Goal: Task Accomplishment & Management: Use online tool/utility

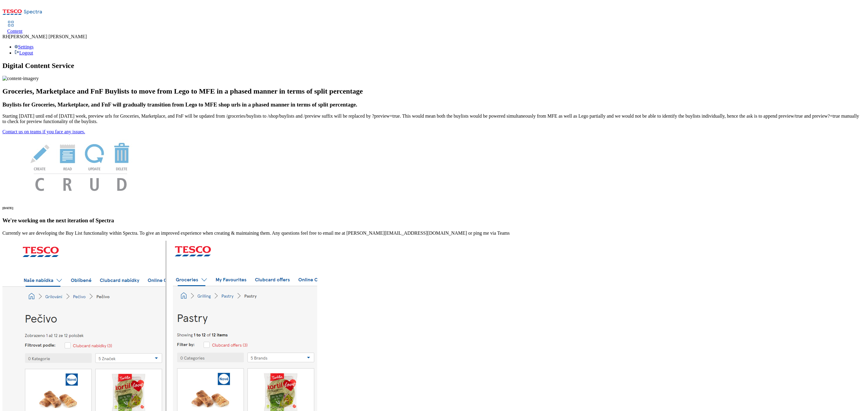
click at [23, 29] on span "Content" at bounding box center [14, 31] width 15 height 5
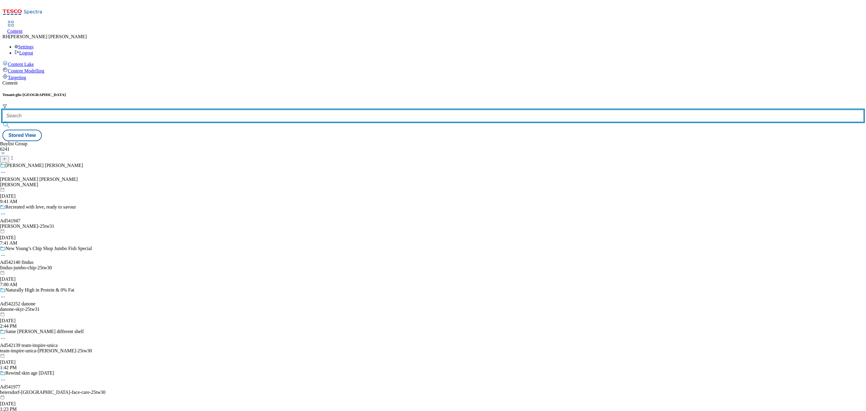
click at [132, 110] on input "text" at bounding box center [432, 116] width 861 height 12
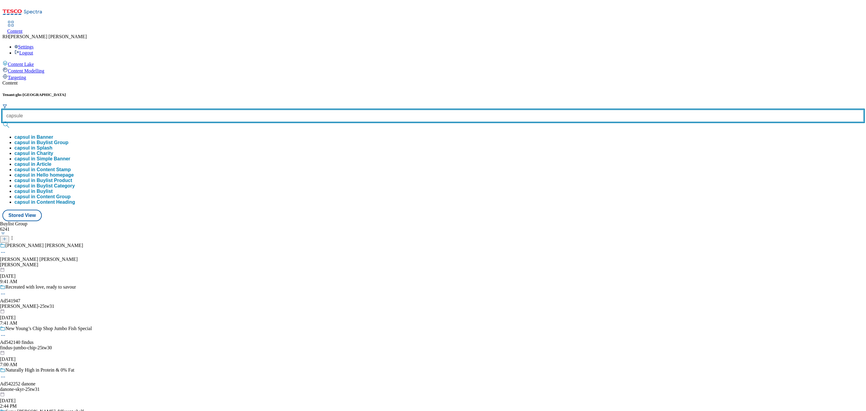
type input "capsule"
click at [2, 122] on button "submit" at bounding box center [6, 125] width 8 height 6
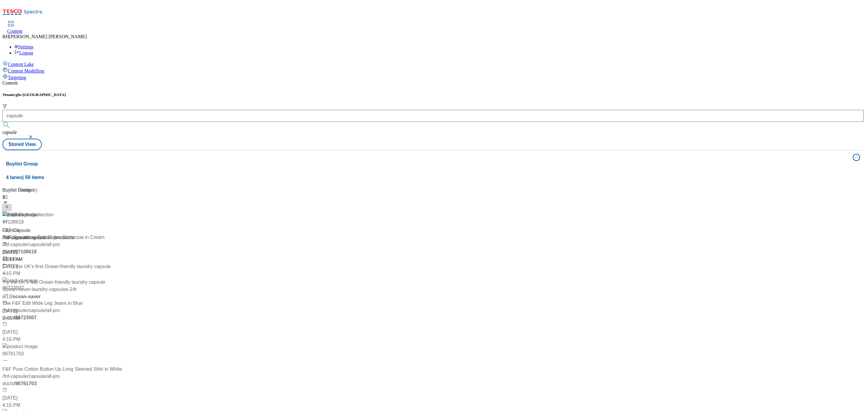
click at [78, 211] on div "F&F Capsule F&F Capsule / fnf-capsule / capsule / all-products Sep 1, 2025 10:4…" at bounding box center [39, 237] width 75 height 52
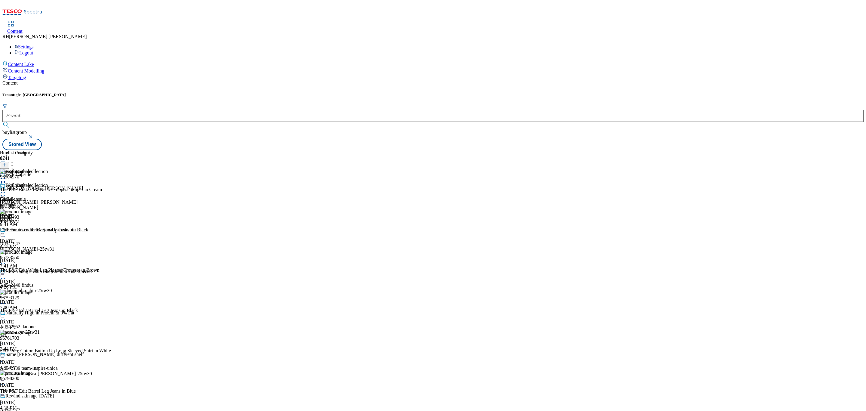
click at [33, 202] on div "all-products" at bounding box center [16, 204] width 33 height 5
click at [7, 163] on icon at bounding box center [4, 165] width 4 height 4
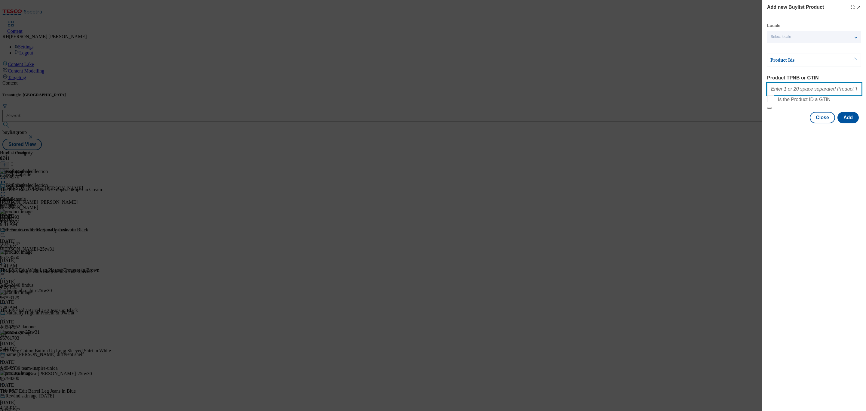
click at [788, 89] on input "Product TPNB or GTIN" at bounding box center [814, 89] width 94 height 12
paste input "96859341 96701332 96701891 96668238 96836374 96549161 96845680"
type input "96859341 96701332 96701891 96668238 96836374 96549161 96845680"
click at [847, 123] on button "Add" at bounding box center [847, 117] width 21 height 11
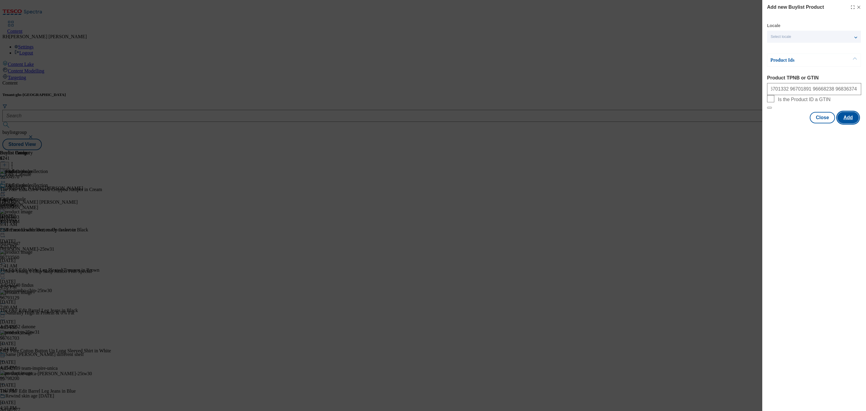
scroll to position [0, 0]
click at [820, 150] on button "Close" at bounding box center [821, 146] width 25 height 11
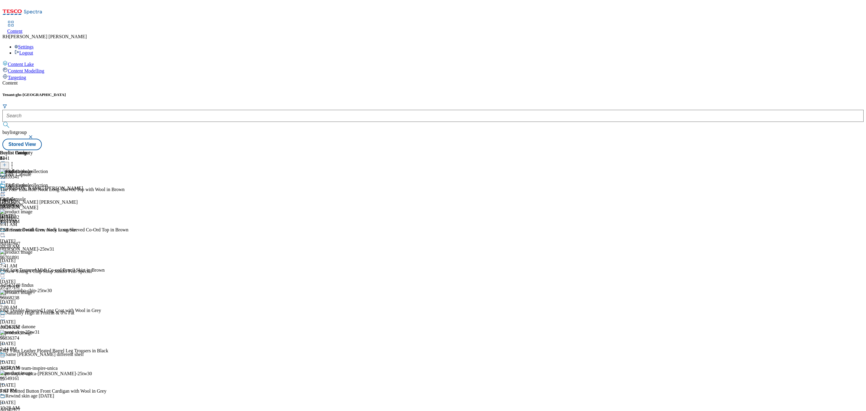
click at [15, 161] on icon at bounding box center [12, 164] width 6 height 6
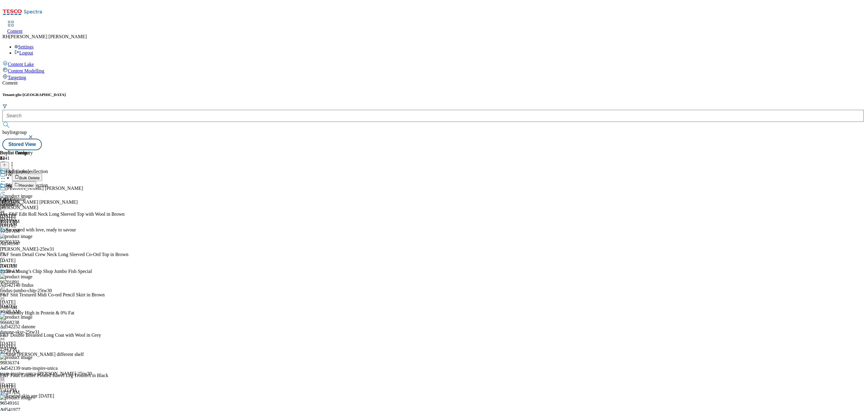
click at [34, 183] on span "Reorder" at bounding box center [26, 185] width 14 height 5
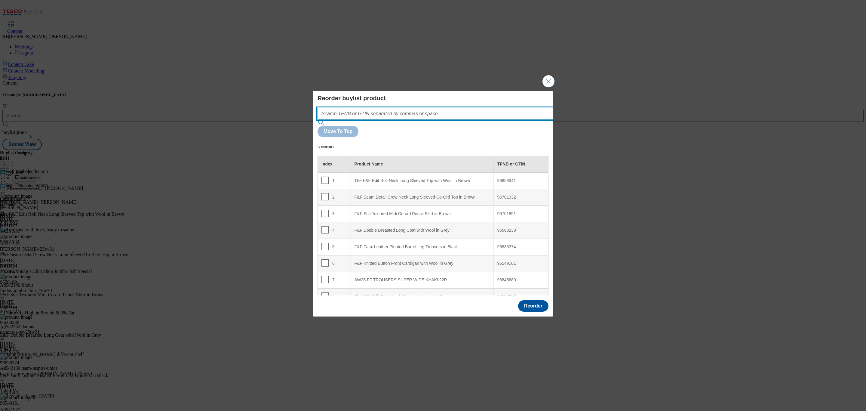
click at [425, 120] on input "Modal" at bounding box center [444, 114] width 254 height 12
paste input "96554966"
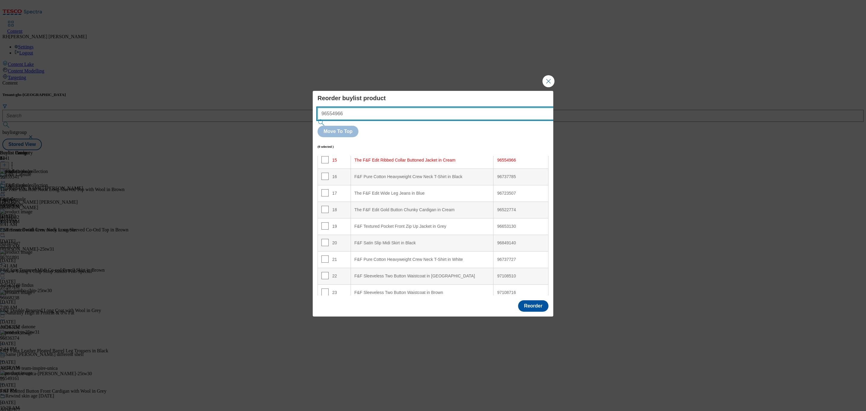
scroll to position [253, 0]
type input "96554966"
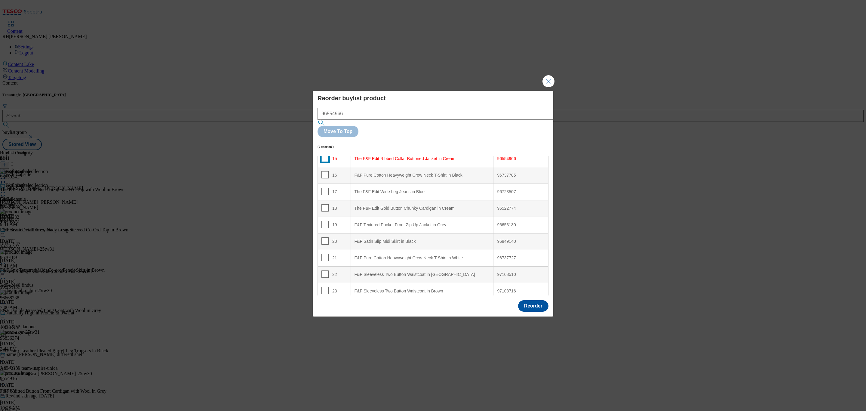
click at [321, 154] on input "Modal" at bounding box center [324, 157] width 7 height 7
checkbox input "true"
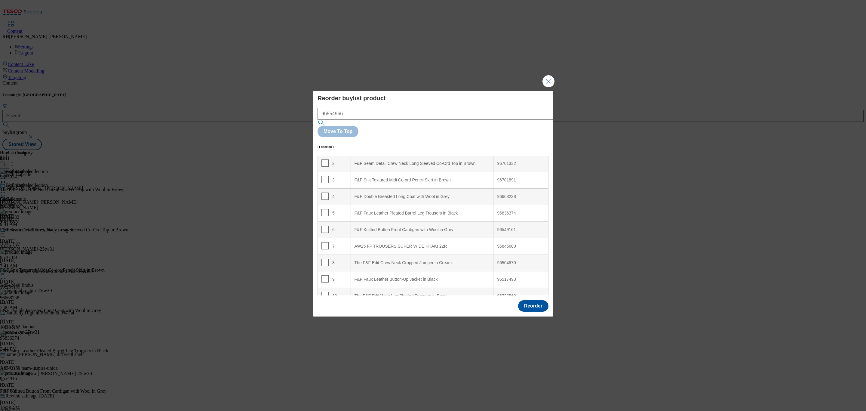
scroll to position [0, 0]
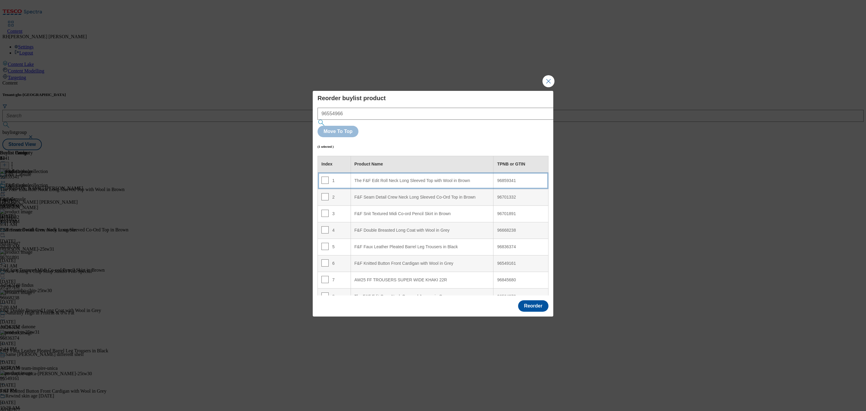
click at [430, 178] on div "The F&F Edit Roll Neck Long Sleeved Top with Wool in Brown" at bounding box center [421, 180] width 135 height 5
click at [326, 176] on input "Modal" at bounding box center [324, 179] width 7 height 7
checkbox input "false"
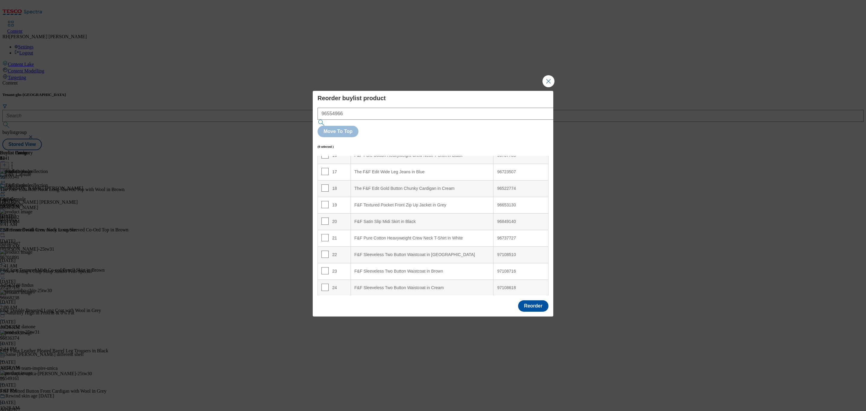
scroll to position [274, 0]
click at [533, 300] on button "Reorder" at bounding box center [533, 305] width 30 height 11
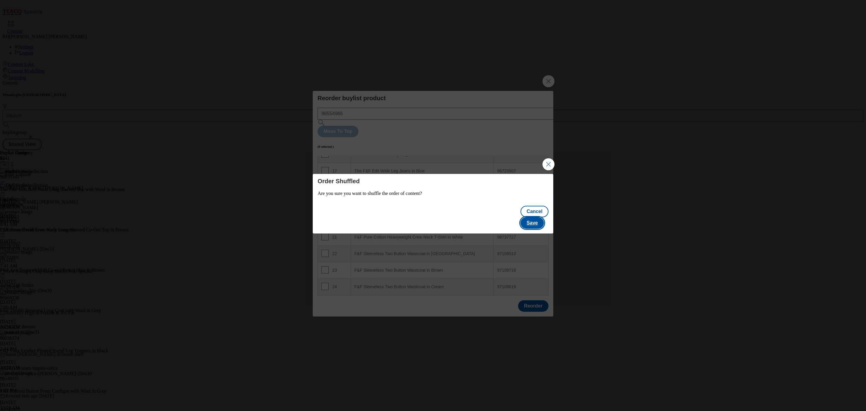
click at [540, 220] on button "Save" at bounding box center [531, 222] width 23 height 11
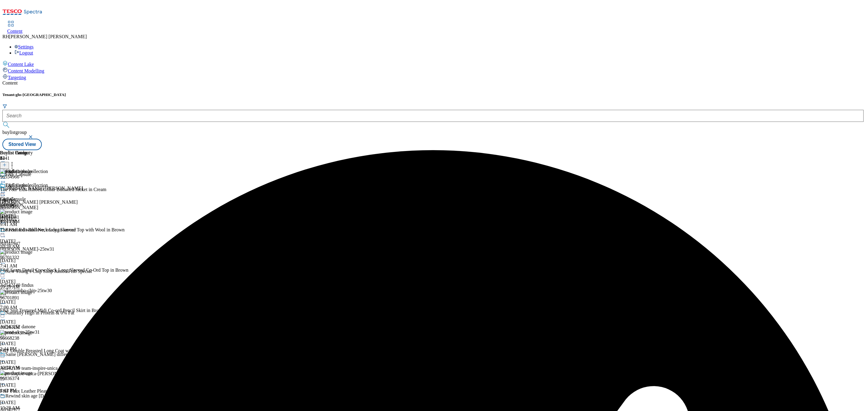
click at [6, 189] on icon at bounding box center [3, 192] width 6 height 6
click at [26, 203] on span "Edit" at bounding box center [22, 205] width 7 height 5
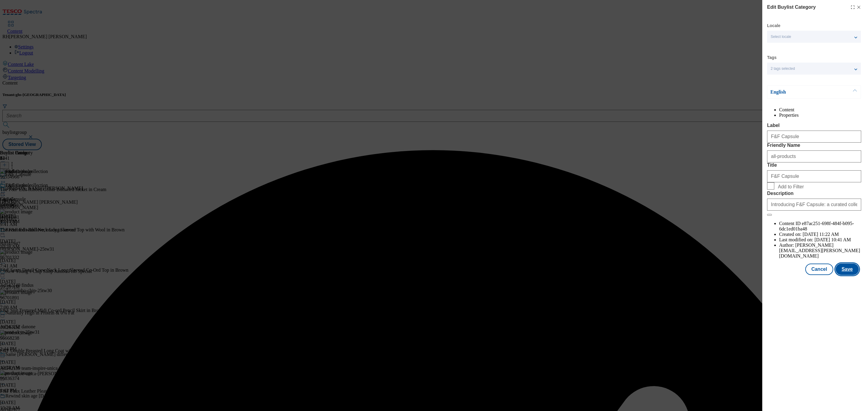
click at [841, 275] on button "Save" at bounding box center [846, 268] width 23 height 11
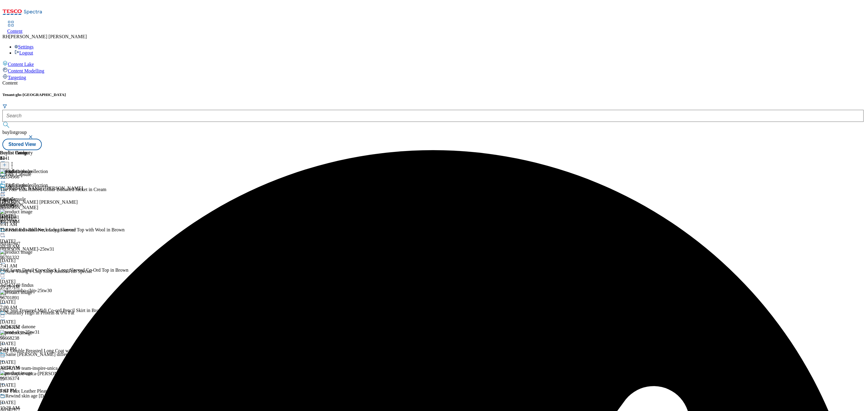
click at [6, 189] on icon at bounding box center [3, 192] width 6 height 6
click at [33, 230] on span "Preview" at bounding box center [26, 232] width 14 height 5
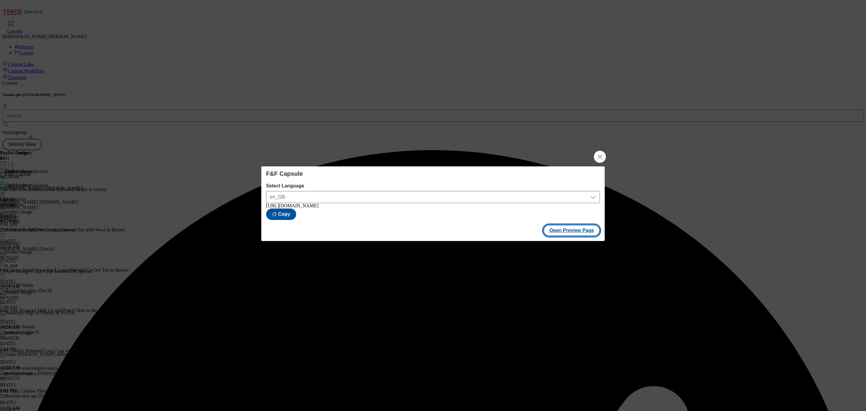
click at [590, 233] on button "Open Preview Page" at bounding box center [571, 230] width 57 height 11
click at [601, 155] on button "Close Modal" at bounding box center [600, 157] width 12 height 12
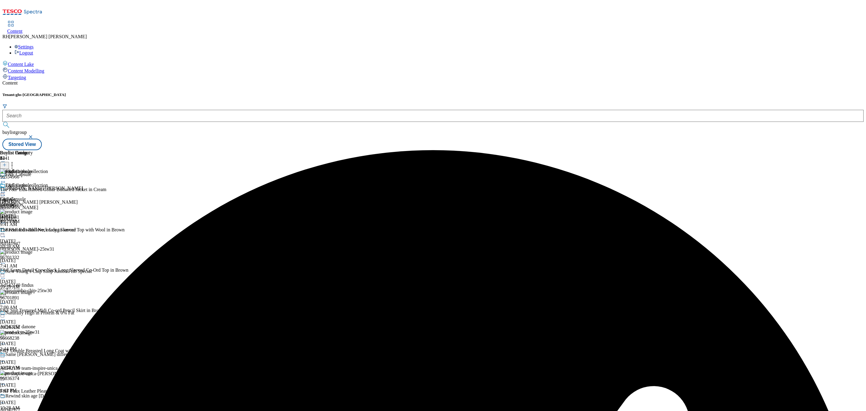
click at [6, 189] on icon at bounding box center [3, 192] width 6 height 6
click at [34, 249] on button "Publish" at bounding box center [23, 252] width 22 height 7
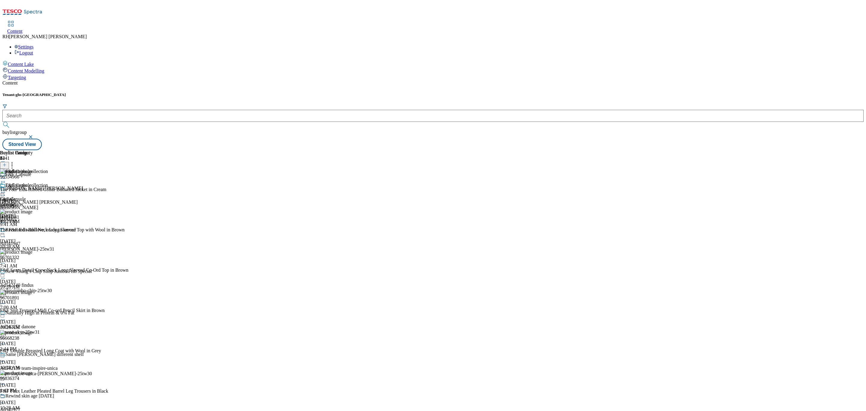
scroll to position [0, 0]
click at [4, 222] on circle at bounding box center [3, 222] width 1 height 1
click at [26, 233] on span "Edit" at bounding box center [22, 235] width 7 height 5
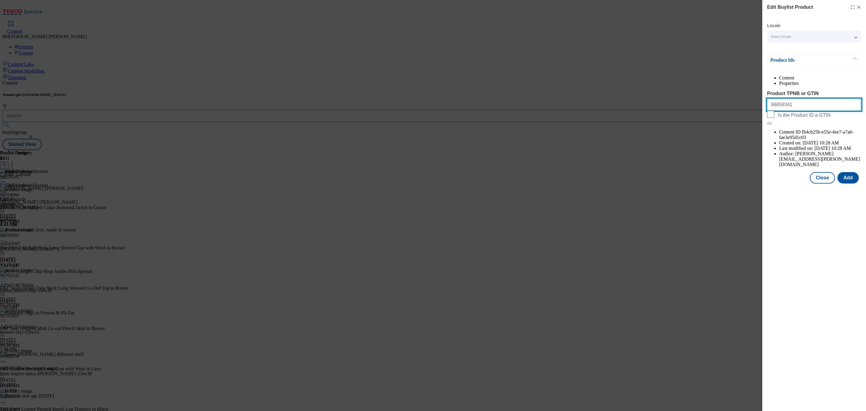
drag, startPoint x: 803, startPoint y: 118, endPoint x: 734, endPoint y: 118, distance: 68.5
click at [734, 118] on div "Edit Buylist Product Locale Select locale English Welsh Product Ids Content Pro…" at bounding box center [433, 205] width 866 height 411
click at [819, 172] on button "Close" at bounding box center [821, 177] width 25 height 11
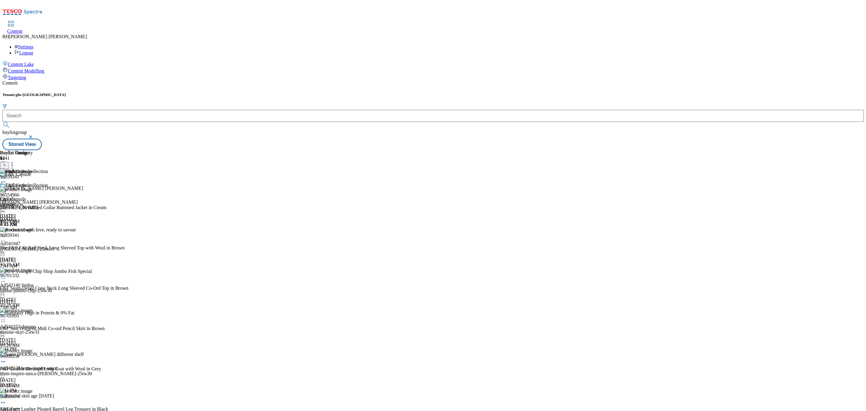
click at [6, 238] on icon at bounding box center [3, 241] width 6 height 6
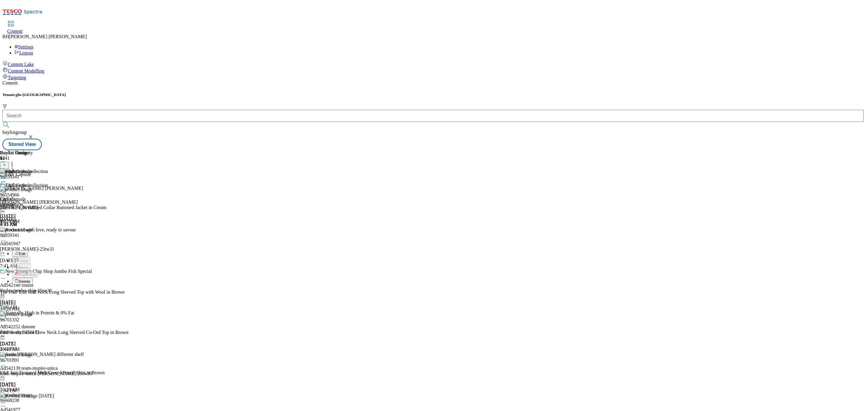
click at [26, 251] on span "Edit" at bounding box center [22, 253] width 7 height 5
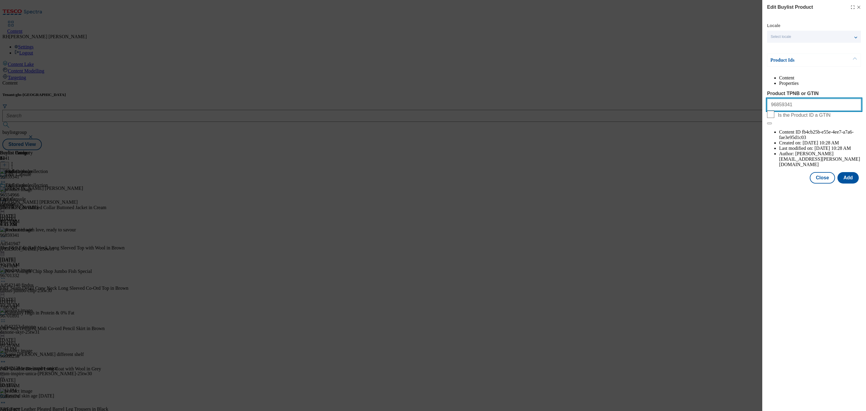
drag, startPoint x: 793, startPoint y: 117, endPoint x: 723, endPoint y: 116, distance: 70.0
click at [723, 116] on div "Edit Buylist Product Locale Select locale English Welsh Product Ids Content Pro…" at bounding box center [433, 205] width 866 height 411
click at [822, 172] on button "Close" at bounding box center [821, 177] width 25 height 11
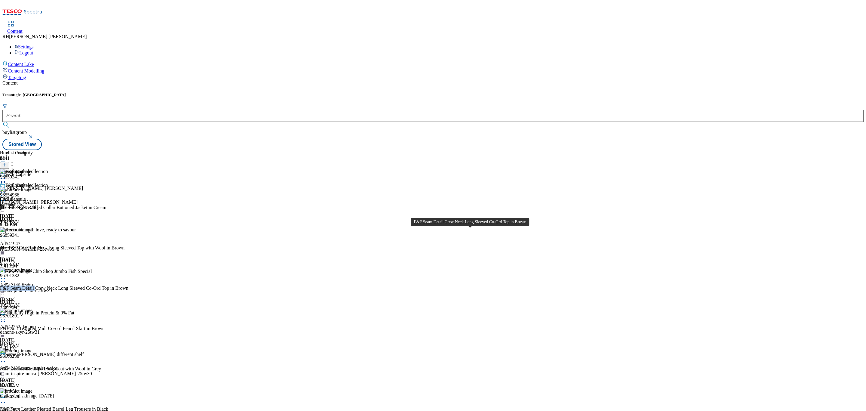
click at [128, 273] on div "96701332 F&F Seam Detail Crew Neck Long Sleeved Co-Ord Top in Brown Sep 15, 202…" at bounding box center [64, 290] width 128 height 35
click at [6, 278] on icon at bounding box center [3, 281] width 6 height 6
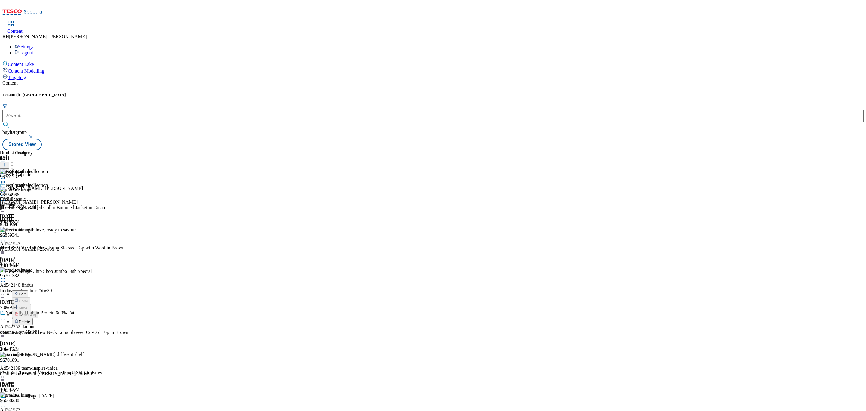
click at [26, 292] on span "Edit" at bounding box center [22, 294] width 7 height 5
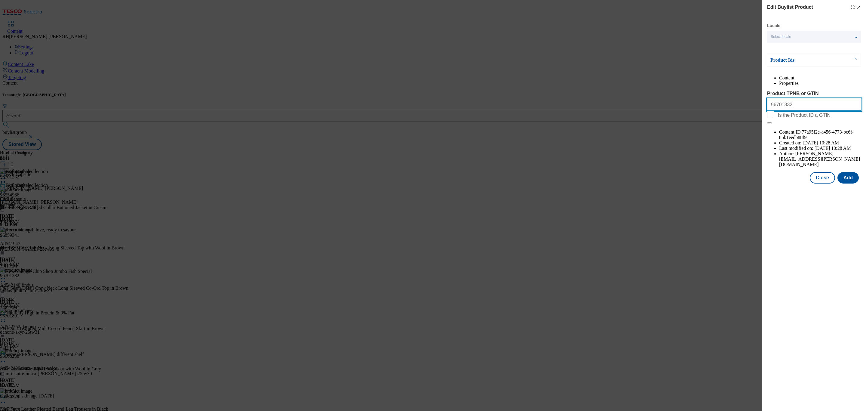
drag, startPoint x: 794, startPoint y: 118, endPoint x: 741, endPoint y: 117, distance: 52.3
click at [741, 117] on div "Edit Buylist Product Locale Select locale English Welsh Product Ids Content Pro…" at bounding box center [433, 205] width 866 height 411
click at [823, 172] on button "Close" at bounding box center [821, 177] width 25 height 11
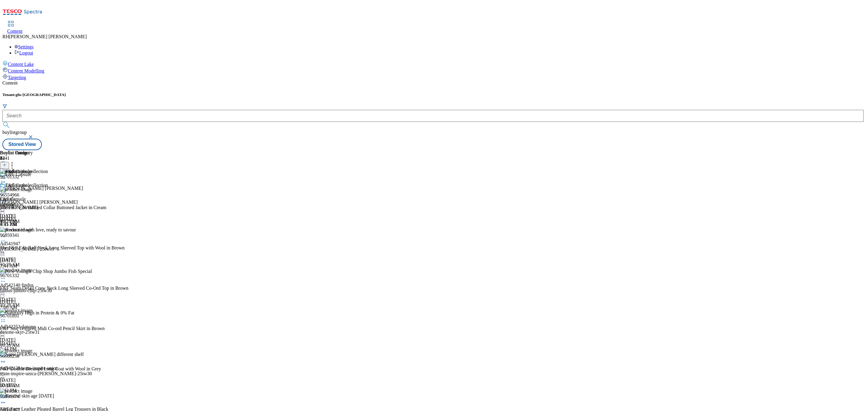
scroll to position [90, 0]
click at [128, 331] on div at bounding box center [64, 331] width 128 height 0
click at [6, 318] on icon at bounding box center [3, 321] width 6 height 6
click at [26, 332] on span "Edit" at bounding box center [22, 334] width 7 height 5
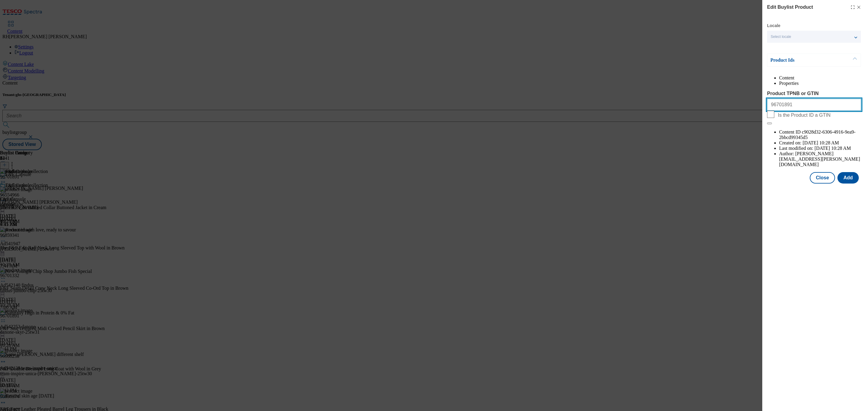
drag, startPoint x: 796, startPoint y: 118, endPoint x: 726, endPoint y: 116, distance: 70.6
click at [726, 116] on div "Edit Buylist Product Locale Select locale English Welsh Product Ids Content Pro…" at bounding box center [433, 205] width 866 height 411
click at [828, 172] on button "Close" at bounding box center [821, 177] width 25 height 11
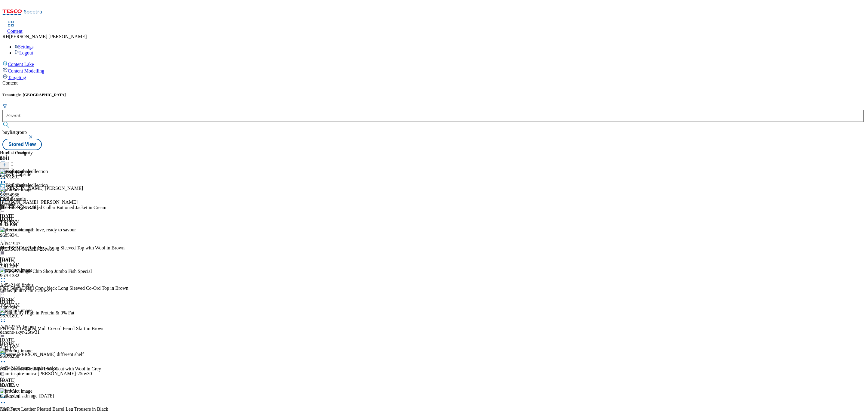
scroll to position [135, 0]
click at [6, 189] on icon at bounding box center [3, 192] width 6 height 6
click at [38, 258] on span "Un-publish" at bounding box center [28, 260] width 19 height 5
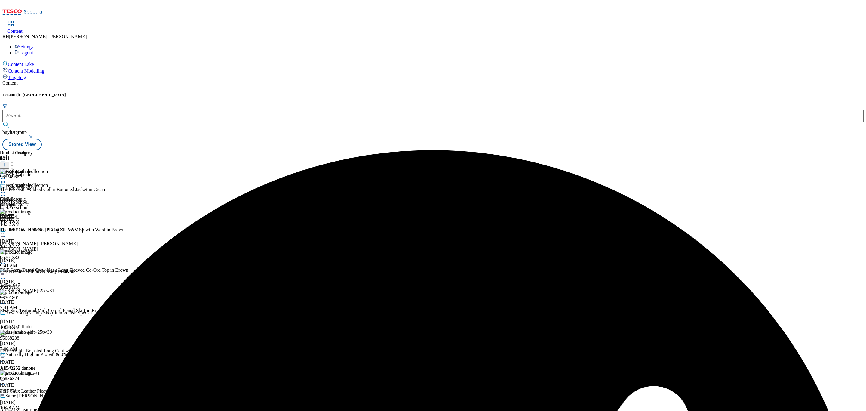
click at [6, 189] on icon at bounding box center [3, 192] width 6 height 6
click at [39, 237] on span "Un-preview" at bounding box center [29, 239] width 20 height 5
click at [15, 161] on icon at bounding box center [12, 164] width 6 height 6
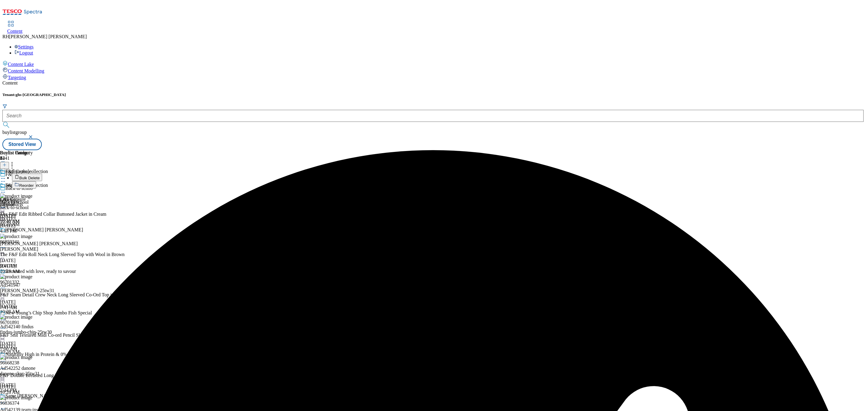
click at [40, 176] on span "Bulk Delete" at bounding box center [29, 178] width 20 height 5
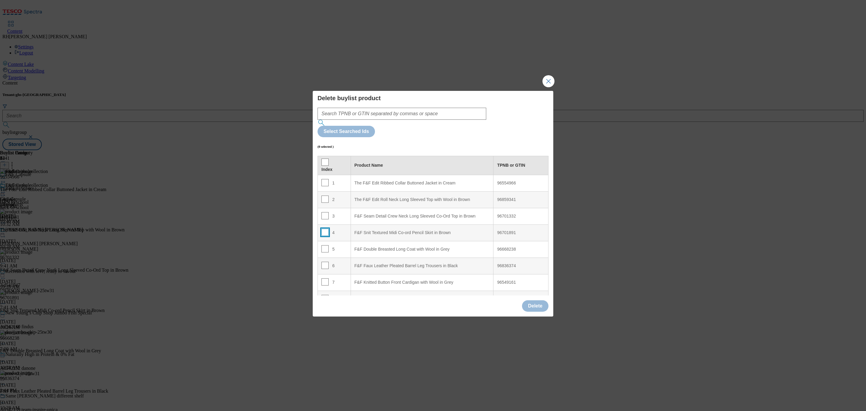
click at [324, 228] on input "Modal" at bounding box center [324, 231] width 7 height 7
checkbox input "true"
click at [532, 300] on button "Delete" at bounding box center [535, 305] width 26 height 11
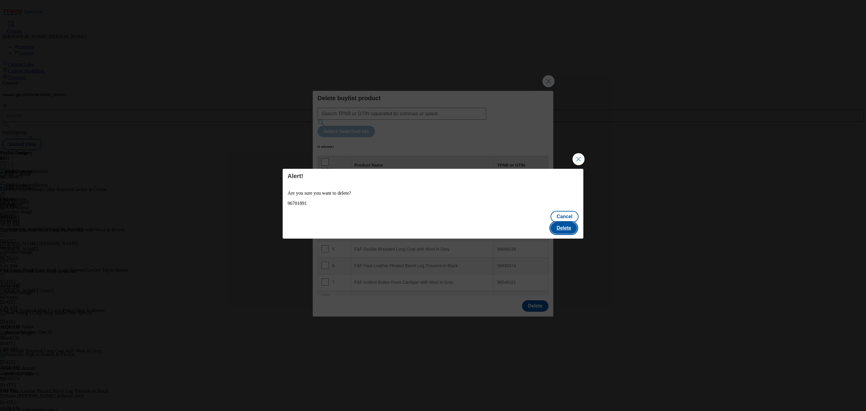
click at [569, 222] on button "Delete" at bounding box center [563, 227] width 26 height 11
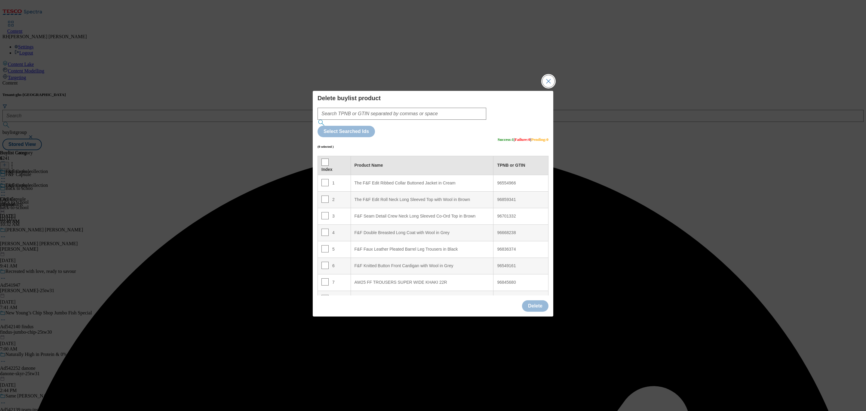
click at [549, 87] on button "Close Modal" at bounding box center [548, 81] width 12 height 12
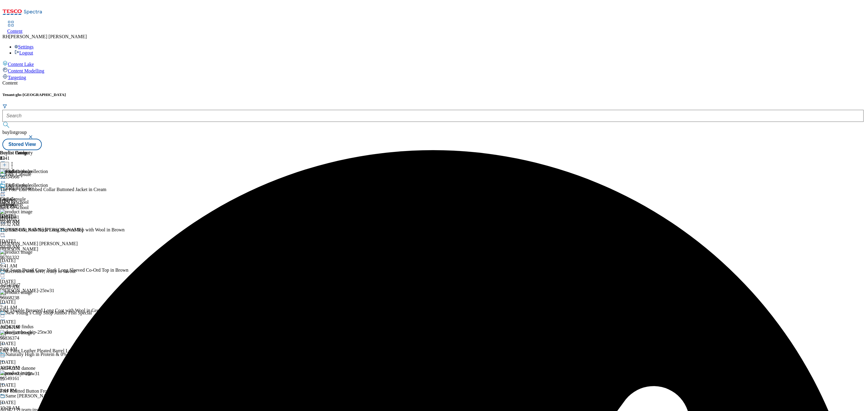
click at [7, 163] on icon at bounding box center [4, 165] width 4 height 4
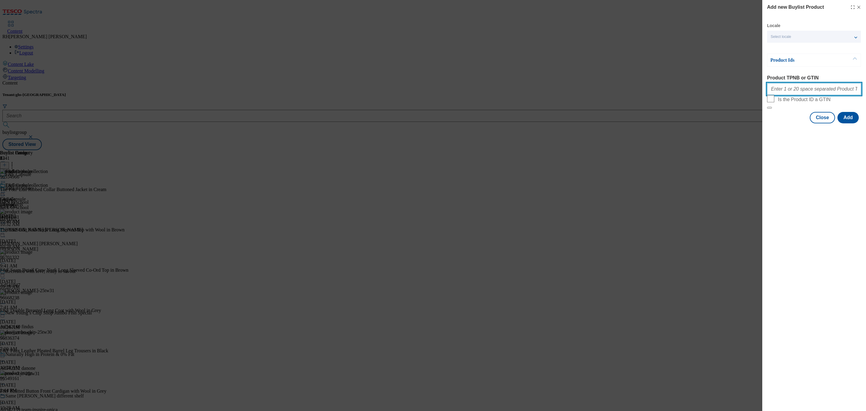
click at [791, 94] on input "Product TPNB or GTIN" at bounding box center [814, 89] width 94 height 12
paste input "96701827"
type input "96701827"
click at [849, 123] on button "Add" at bounding box center [847, 117] width 21 height 11
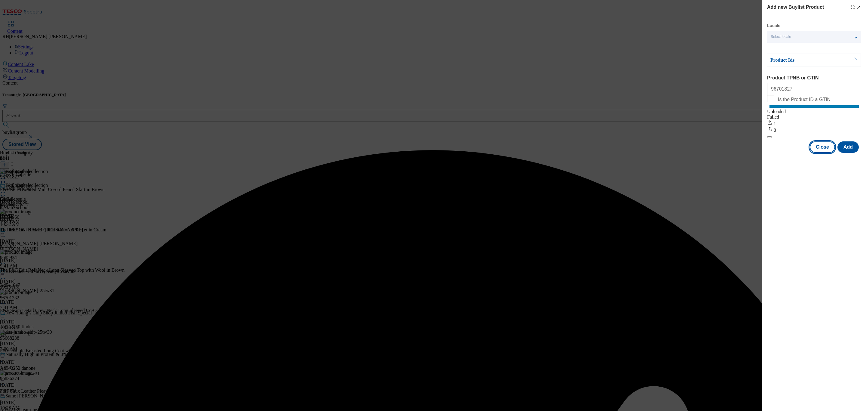
click at [828, 152] on button "Close" at bounding box center [821, 146] width 25 height 11
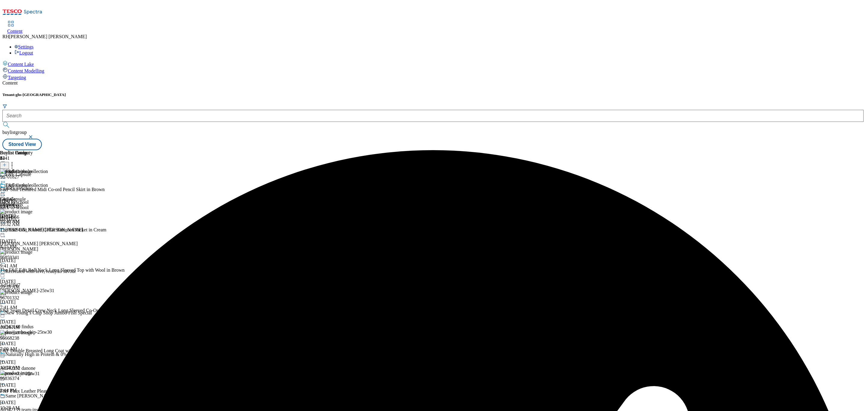
click at [15, 161] on icon at bounding box center [12, 164] width 6 height 6
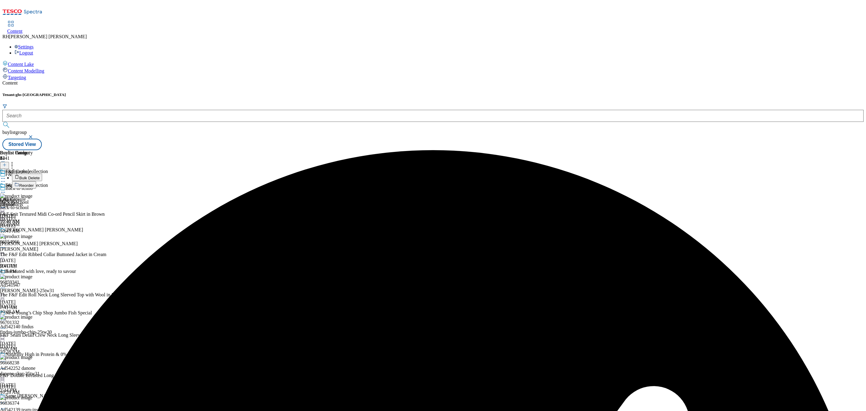
click at [34, 183] on span "Reorder" at bounding box center [26, 185] width 14 height 5
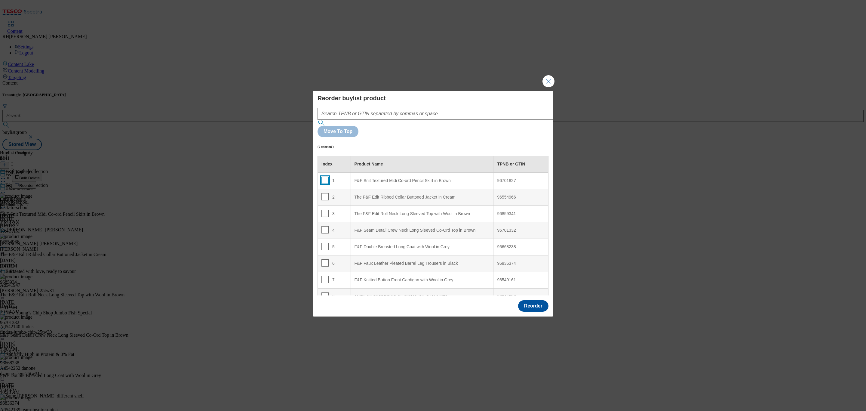
click at [326, 176] on input "Modal" at bounding box center [324, 179] width 7 height 7
checkbox input "true"
click at [454, 244] on div "F&F Double Breasted Long Coat with Wool in Grey" at bounding box center [421, 246] width 135 height 5
click at [408, 228] on div "F&F Double Breasted Long Coat with Wool in Grey" at bounding box center [421, 230] width 135 height 5
click at [324, 226] on input "Modal" at bounding box center [324, 229] width 7 height 7
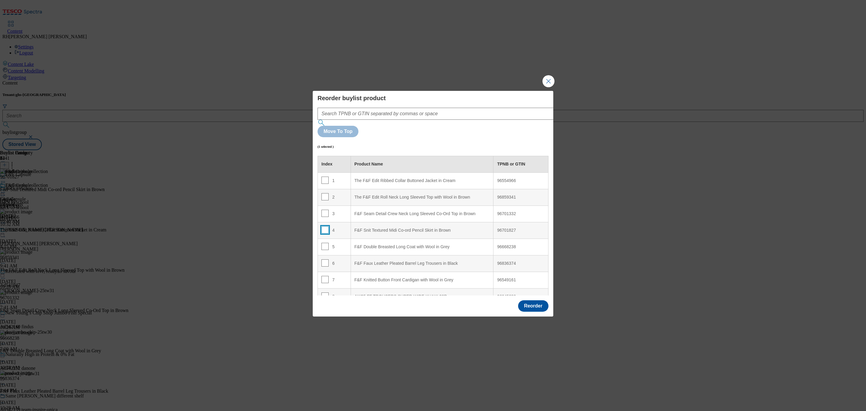
checkbox input "false"
click at [533, 300] on button "Reorder" at bounding box center [533, 305] width 30 height 11
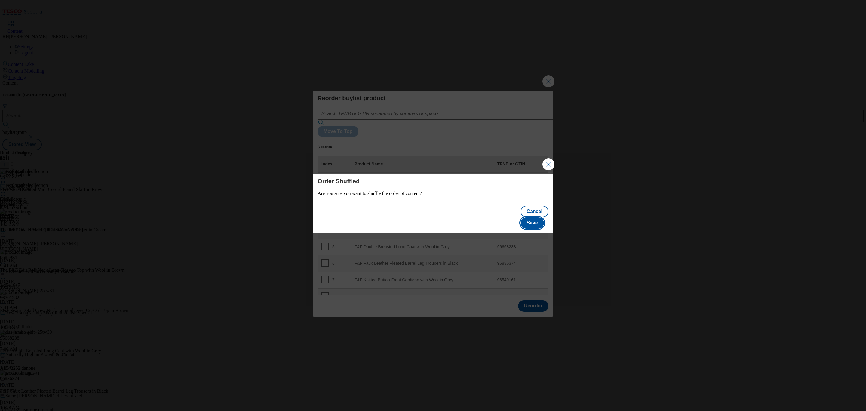
click at [540, 217] on button "Save" at bounding box center [531, 222] width 23 height 11
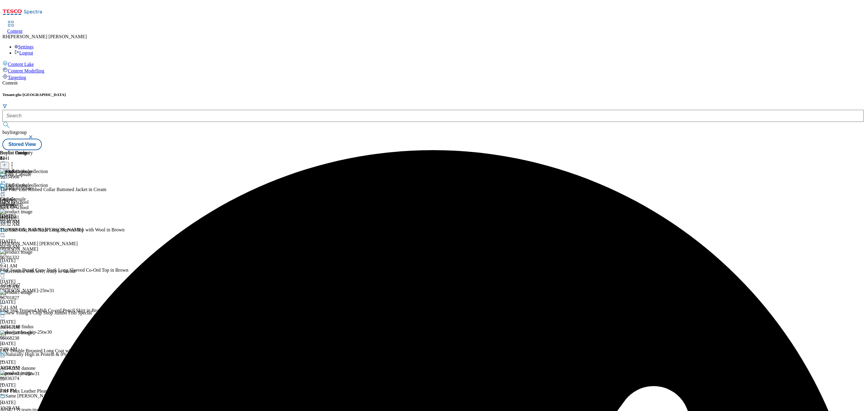
click at [6, 189] on icon at bounding box center [3, 192] width 6 height 6
click at [28, 201] on button "Edit" at bounding box center [20, 204] width 16 height 7
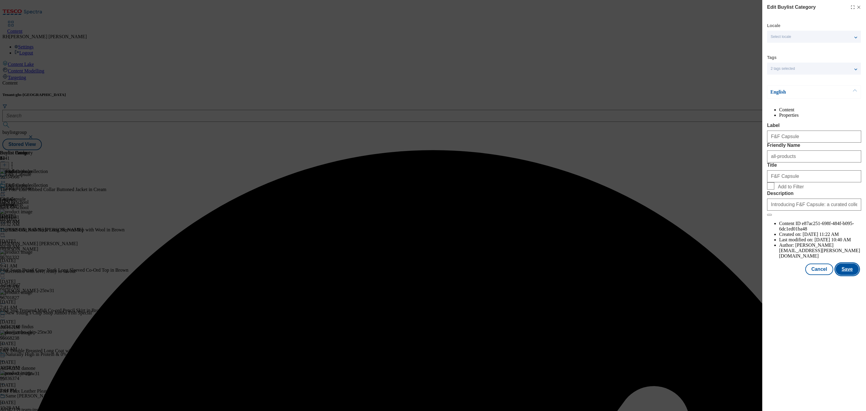
click at [848, 275] on button "Save" at bounding box center [846, 268] width 23 height 11
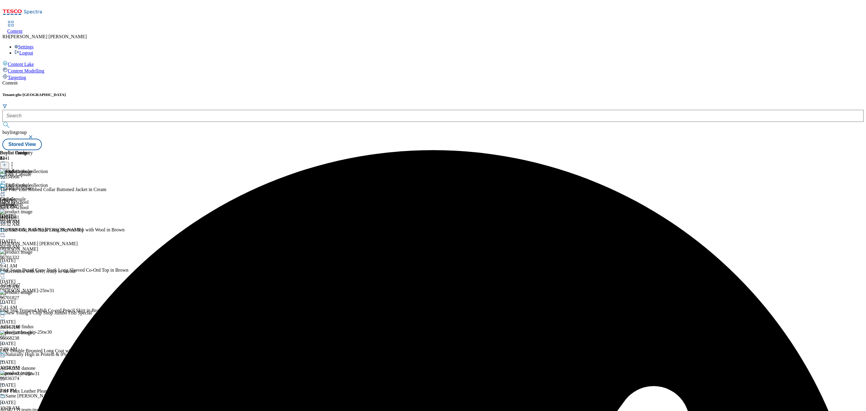
click at [6, 189] on icon at bounding box center [3, 192] width 6 height 6
click at [35, 229] on button "Preview" at bounding box center [23, 232] width 23 height 7
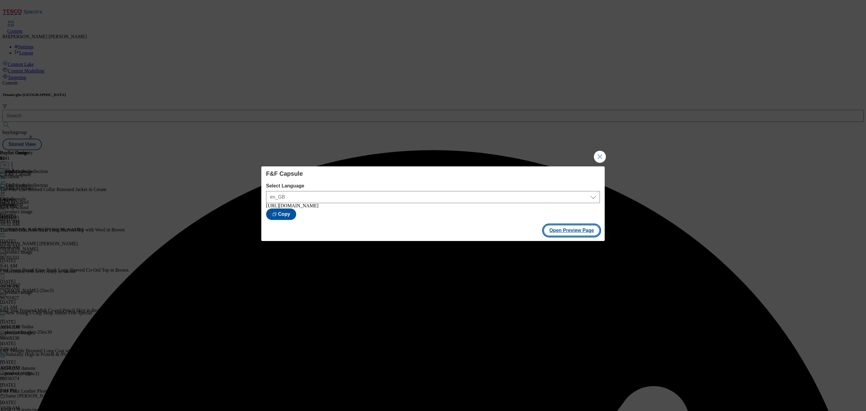
click at [586, 227] on button "Open Preview Page" at bounding box center [571, 230] width 57 height 11
click at [599, 151] on button "Close Modal" at bounding box center [600, 157] width 12 height 12
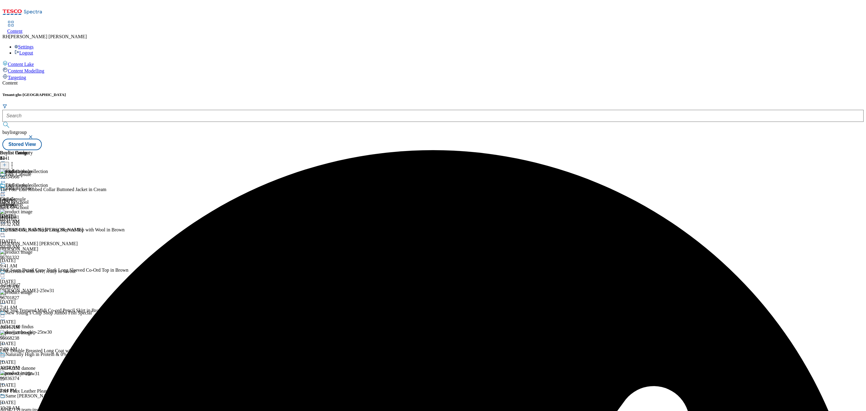
click at [6, 189] on icon at bounding box center [3, 192] width 6 height 6
click at [32, 251] on span "Publish" at bounding box center [25, 253] width 13 height 5
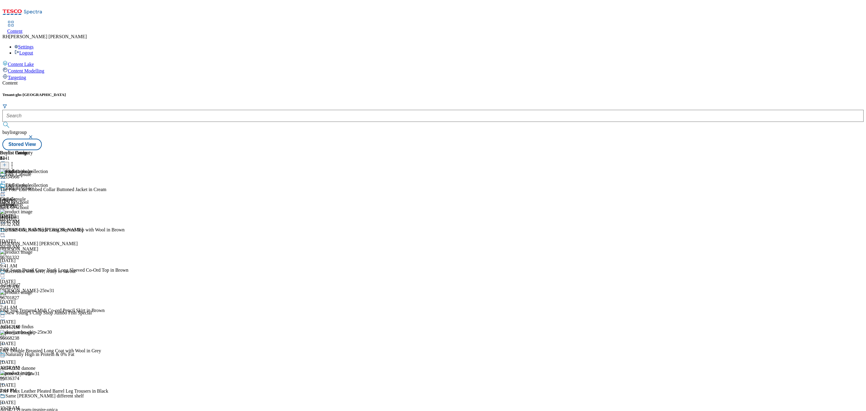
click at [6, 300] on icon at bounding box center [3, 303] width 6 height 6
click at [567, 150] on div "Buylist Group 6241 F&F Capsule Back to schoo Back to school back-to-school Sep …" at bounding box center [432, 150] width 861 height 0
